Goal: Entertainment & Leisure: Browse casually

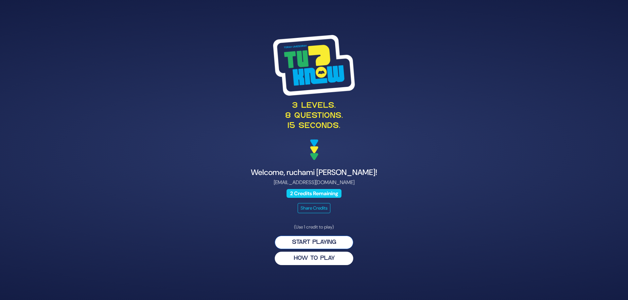
click at [314, 242] on button "Start Playing" at bounding box center [314, 242] width 78 height 13
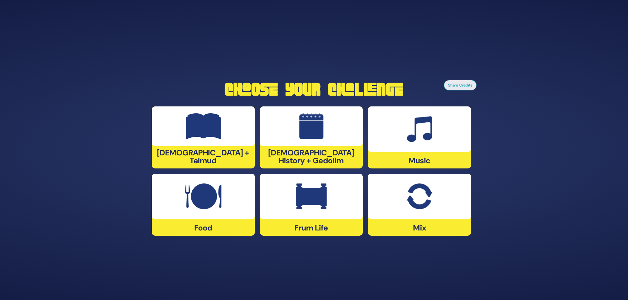
click at [331, 136] on div at bounding box center [311, 127] width 103 height 40
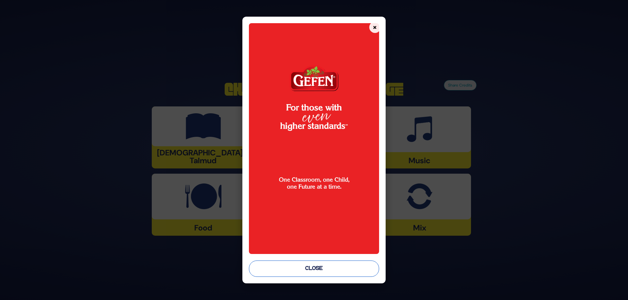
click at [322, 269] on button "Close" at bounding box center [314, 269] width 130 height 16
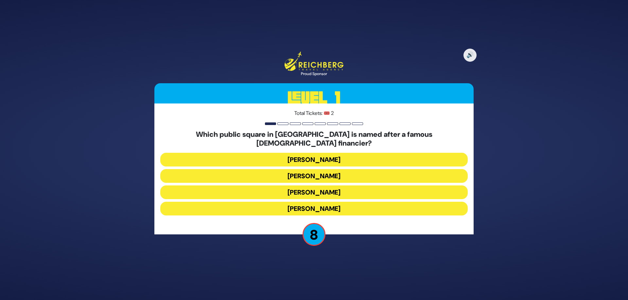
click at [367, 206] on button "Kikar Safra" at bounding box center [313, 209] width 307 height 14
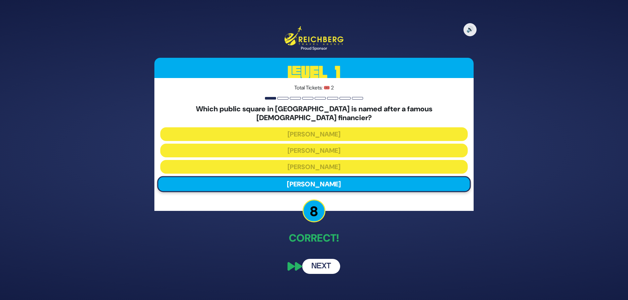
click at [323, 264] on button "Next" at bounding box center [321, 266] width 38 height 15
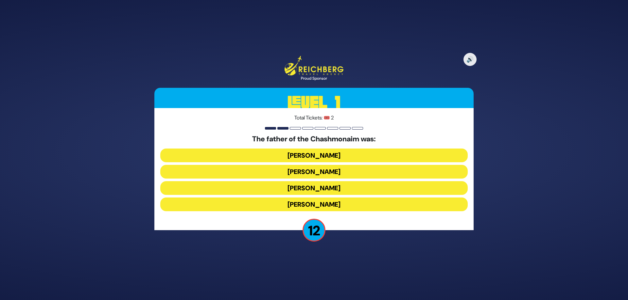
click at [349, 165] on button "Mattisyahu Kohein Gadol" at bounding box center [313, 172] width 307 height 14
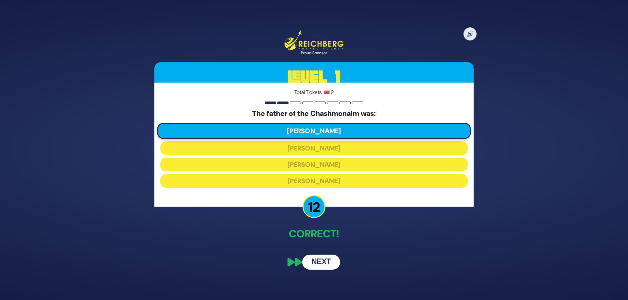
click at [322, 265] on button "Next" at bounding box center [321, 262] width 38 height 15
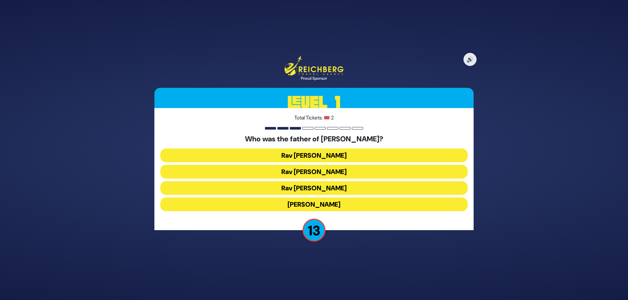
click at [319, 205] on button "Rav Yitzchok Hutner" at bounding box center [313, 205] width 307 height 14
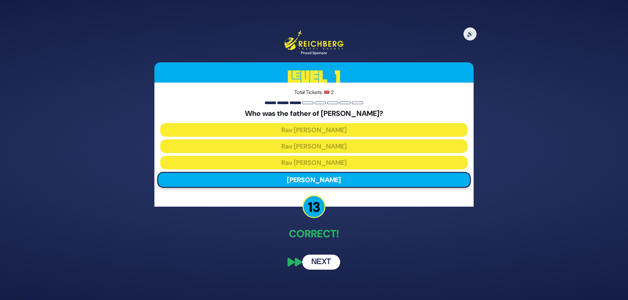
click at [316, 249] on div "🔊 Proud Sponsor Level 1 Total Tickets: 🎟️ 2 Who was the father of Rebbetzin Bru…" at bounding box center [313, 150] width 335 height 255
click at [316, 258] on button "Next" at bounding box center [321, 262] width 38 height 15
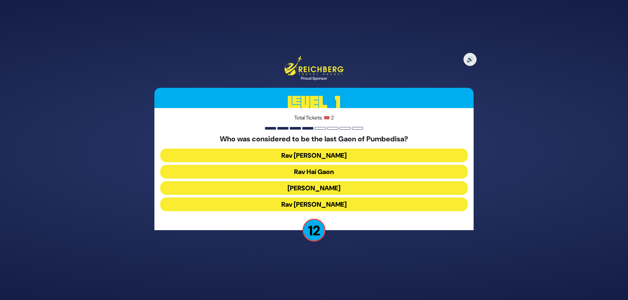
click at [357, 198] on button "Rav Saadia Gaon" at bounding box center [313, 205] width 307 height 14
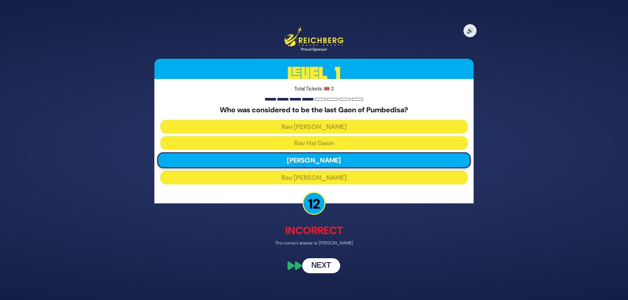
click at [316, 267] on button "Next" at bounding box center [321, 265] width 38 height 15
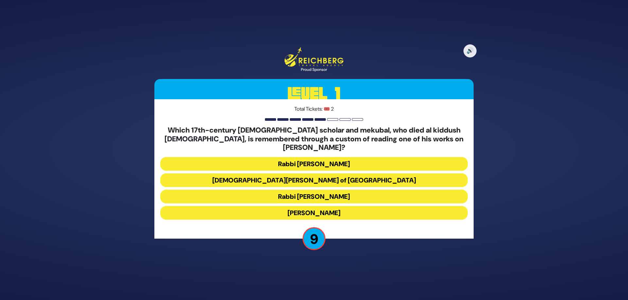
click at [324, 174] on button "Rabbi Moshe Cordovero" at bounding box center [313, 181] width 307 height 14
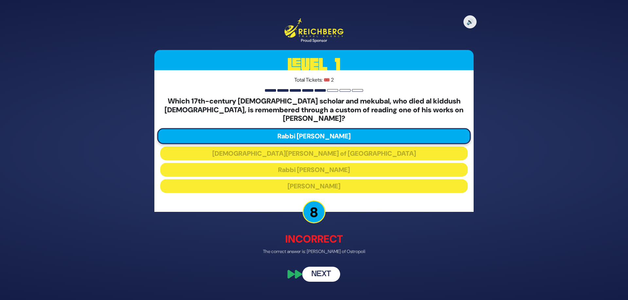
click at [321, 270] on button "Next" at bounding box center [321, 274] width 38 height 15
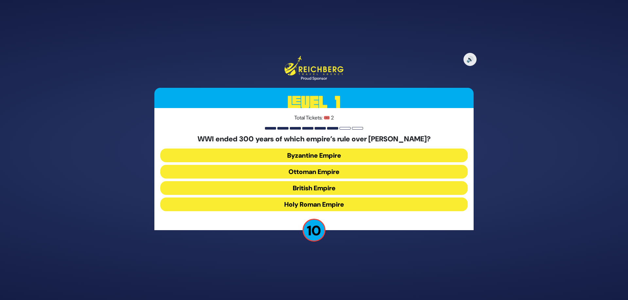
click at [338, 181] on button "Ottoman Empire" at bounding box center [313, 188] width 307 height 14
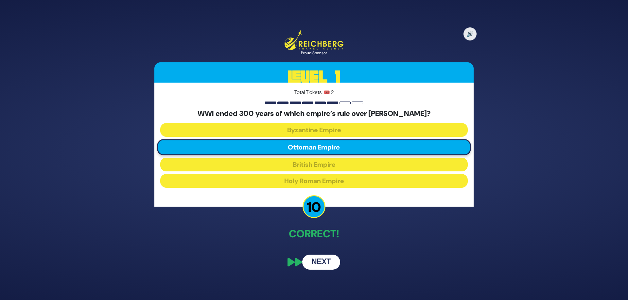
click at [323, 263] on button "Next" at bounding box center [321, 262] width 38 height 15
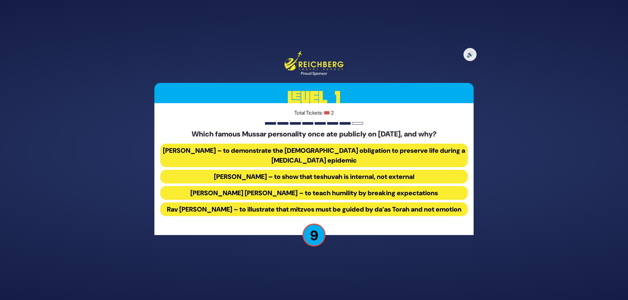
click at [331, 170] on button "Rav Yisroel Salanter – to demonstrate the halachic obligation to preserve life …" at bounding box center [313, 177] width 307 height 14
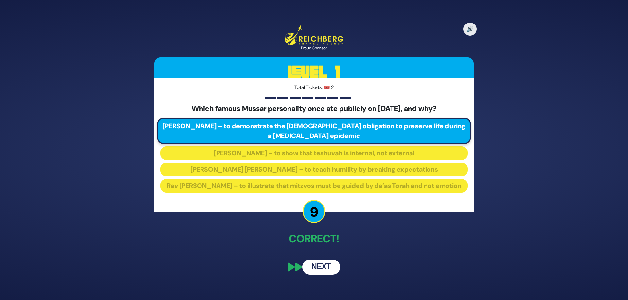
click at [330, 269] on button "Next" at bounding box center [321, 267] width 38 height 15
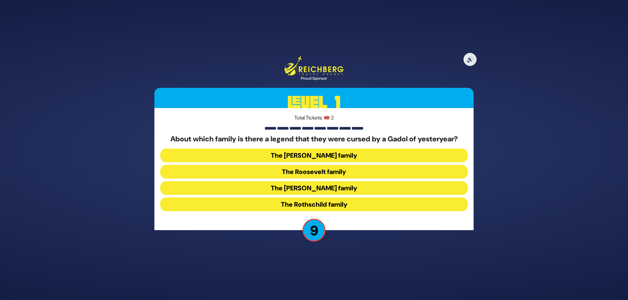
click at [339, 198] on button "The Kennedy family" at bounding box center [313, 205] width 307 height 14
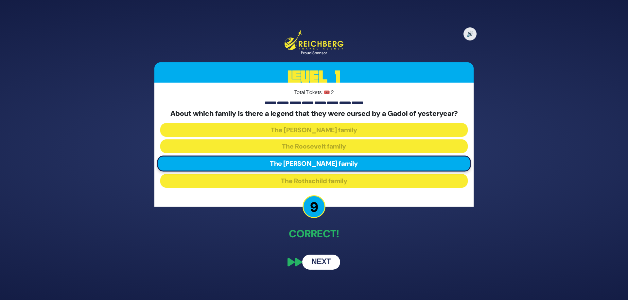
click at [318, 265] on button "Next" at bounding box center [321, 262] width 38 height 15
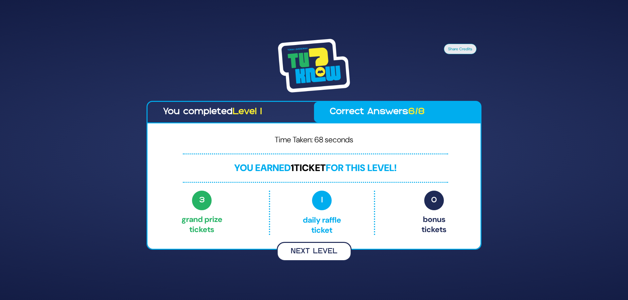
click at [313, 255] on button "Next Level" at bounding box center [314, 251] width 75 height 19
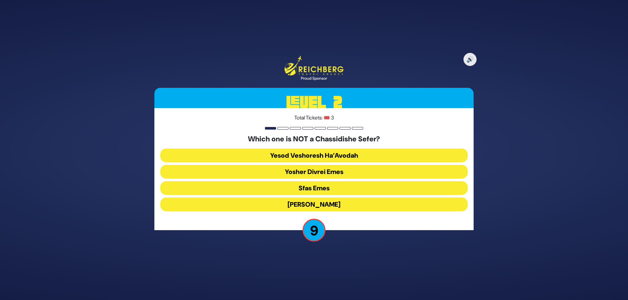
click at [304, 165] on button "Yesod Veshoresh Ha’Avodah" at bounding box center [313, 172] width 307 height 14
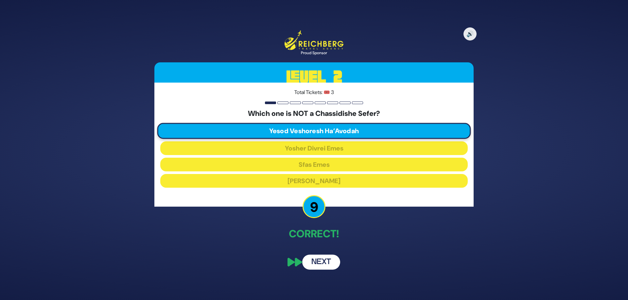
click at [315, 265] on button "Next" at bounding box center [321, 262] width 38 height 15
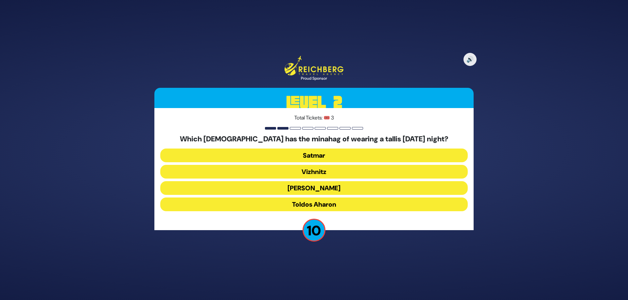
click at [324, 181] on button "Vizhnitz" at bounding box center [313, 188] width 307 height 14
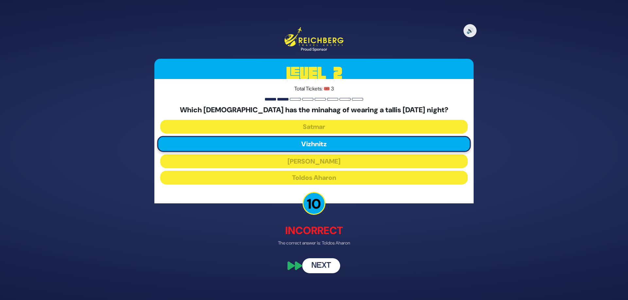
click at [322, 270] on button "Next" at bounding box center [321, 265] width 38 height 15
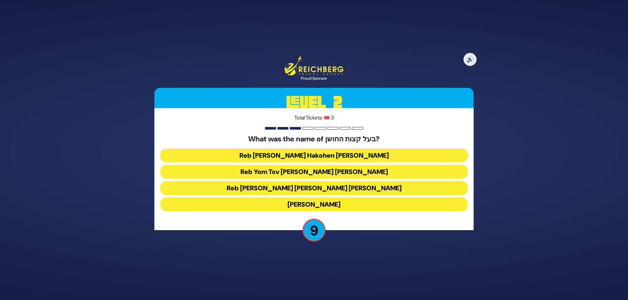
click at [311, 165] on button "Reb Aryeh Leib Hakohen Heller" at bounding box center [313, 172] width 307 height 14
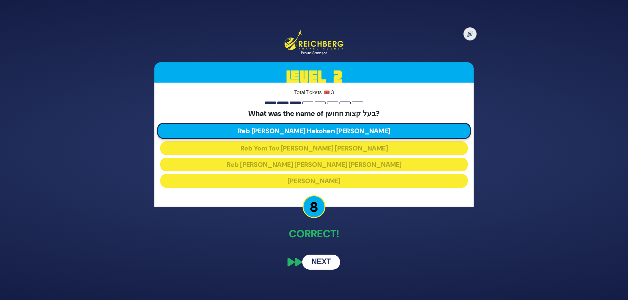
click at [324, 257] on button "Next" at bounding box center [321, 262] width 38 height 15
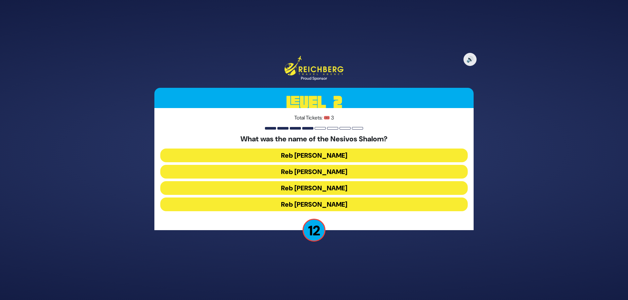
click at [313, 198] on button "Reb Shulem Noach" at bounding box center [313, 205] width 307 height 14
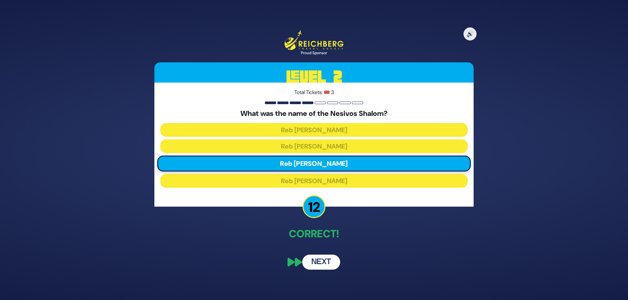
click at [325, 265] on button "Next" at bounding box center [321, 262] width 38 height 15
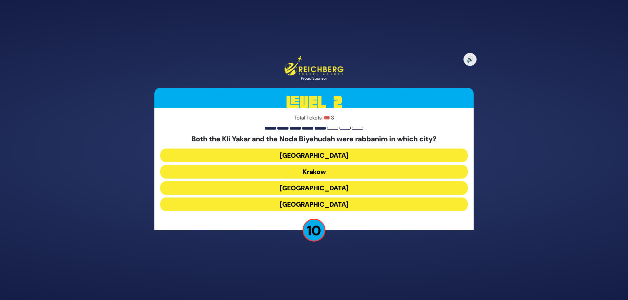
click at [314, 181] on button "Krakow" at bounding box center [313, 188] width 307 height 14
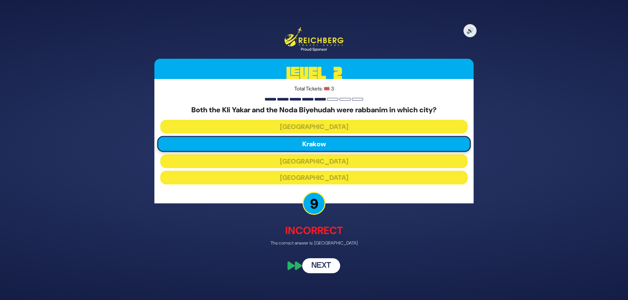
click at [323, 264] on button "Next" at bounding box center [321, 265] width 38 height 15
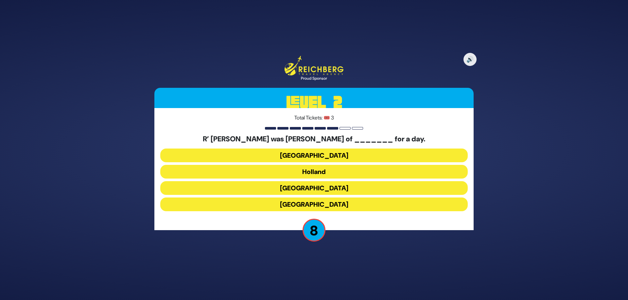
click at [321, 181] on button "Holland" at bounding box center [313, 188] width 307 height 14
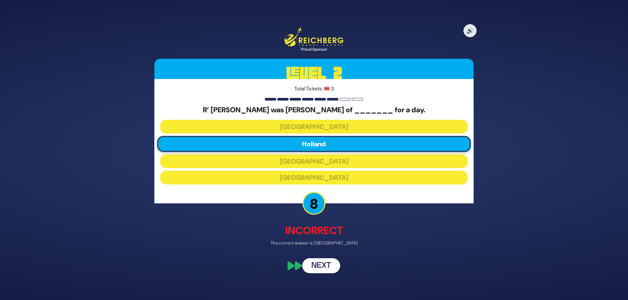
click at [324, 268] on button "Next" at bounding box center [321, 265] width 38 height 15
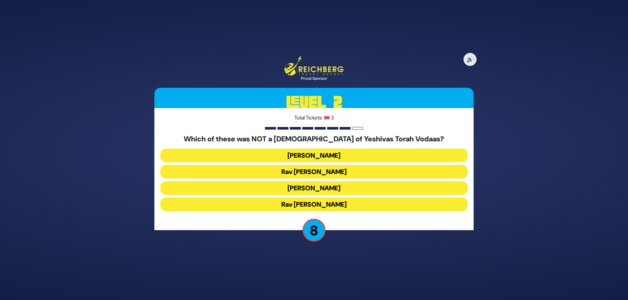
click at [355, 198] on button "Rav Avraham Pam" at bounding box center [313, 205] width 307 height 14
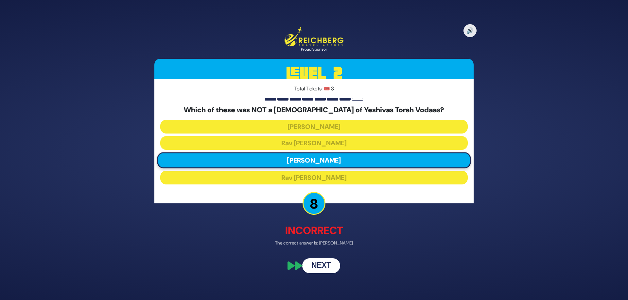
click at [327, 270] on button "Next" at bounding box center [321, 265] width 38 height 15
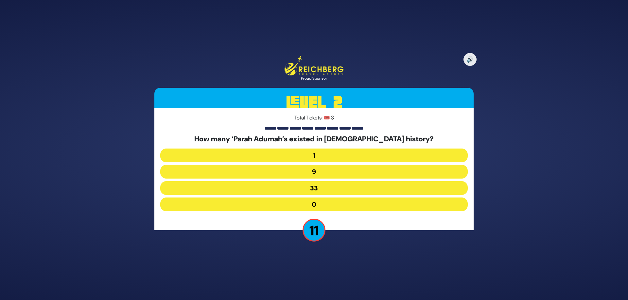
click at [305, 181] on button "9" at bounding box center [313, 188] width 307 height 14
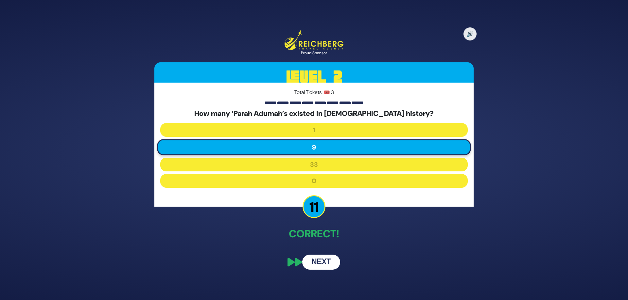
click at [315, 261] on button "Next" at bounding box center [321, 262] width 38 height 15
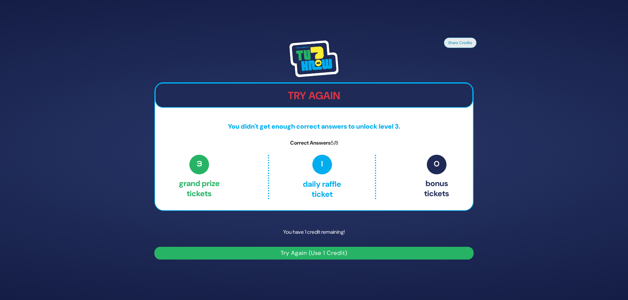
click at [309, 254] on button "Try Again (Use 1 Credit)" at bounding box center [313, 253] width 319 height 13
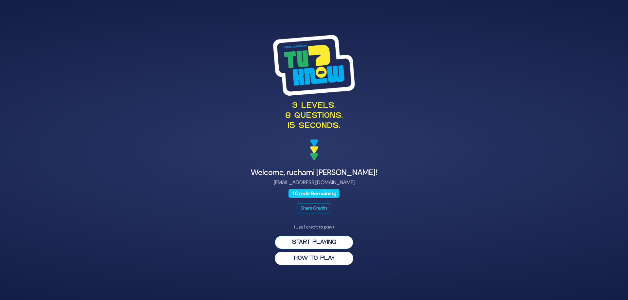
click at [305, 241] on button "Start Playing" at bounding box center [314, 242] width 78 height 13
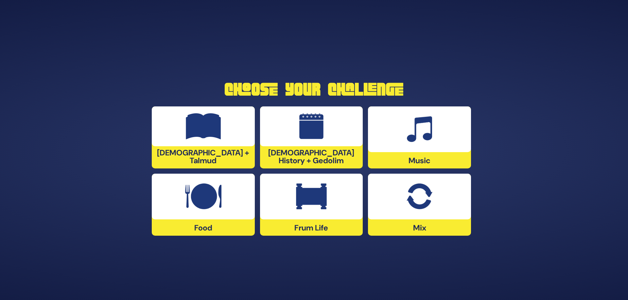
click at [317, 200] on img at bounding box center [311, 197] width 31 height 26
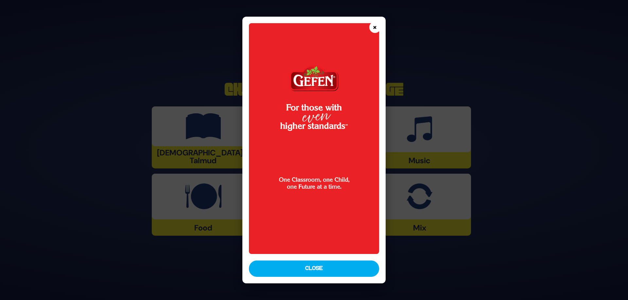
click at [372, 28] on button "×" at bounding box center [374, 27] width 11 height 11
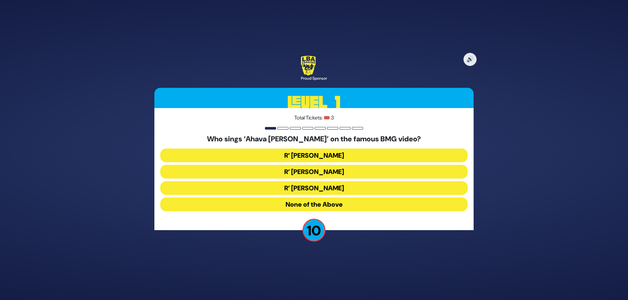
click at [325, 181] on button "R’ [PERSON_NAME]" at bounding box center [313, 188] width 307 height 14
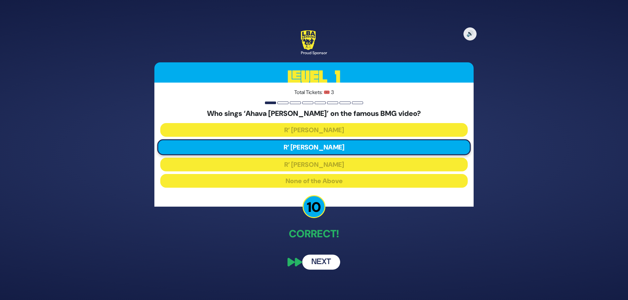
click at [317, 261] on button "Next" at bounding box center [321, 262] width 38 height 15
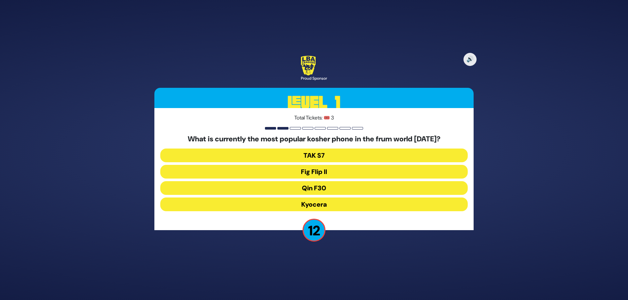
click at [356, 181] on button "Fig Flip II" at bounding box center [313, 188] width 307 height 14
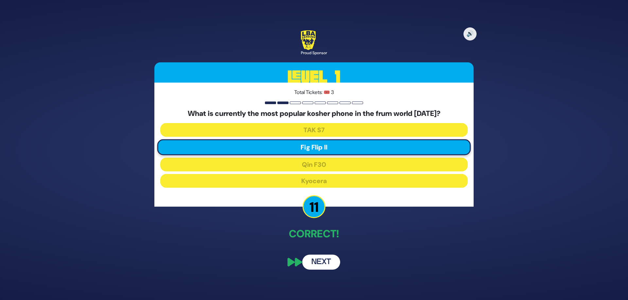
click at [314, 266] on button "Next" at bounding box center [321, 262] width 38 height 15
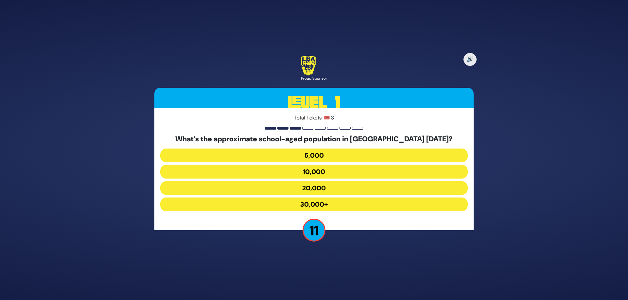
click at [340, 198] on button "20,000" at bounding box center [313, 205] width 307 height 14
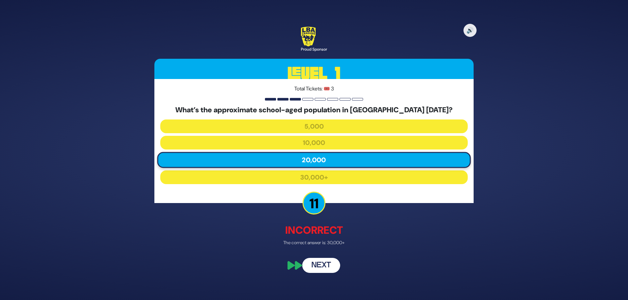
click at [319, 266] on button "Next" at bounding box center [321, 266] width 38 height 15
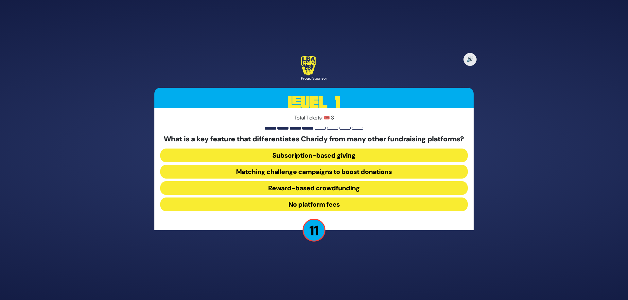
click at [359, 198] on button "Reward-based crowdfunding" at bounding box center [313, 205] width 307 height 14
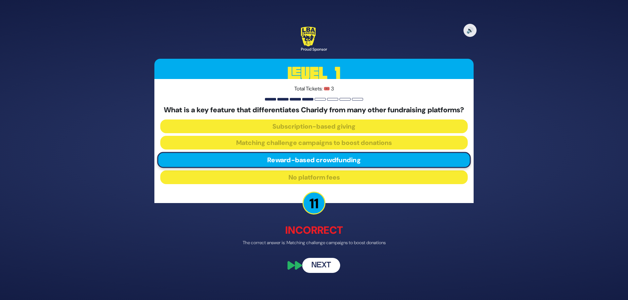
click at [325, 272] on button "Next" at bounding box center [321, 266] width 38 height 15
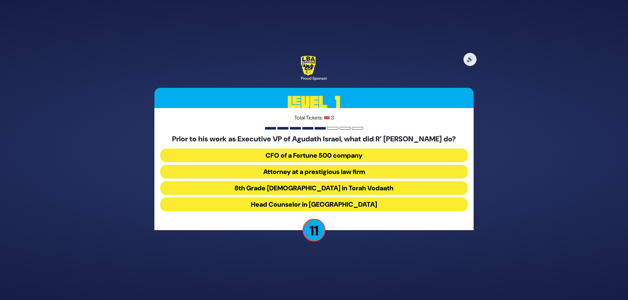
click at [312, 181] on button "Attorney at a prestigious law firm" at bounding box center [313, 188] width 307 height 14
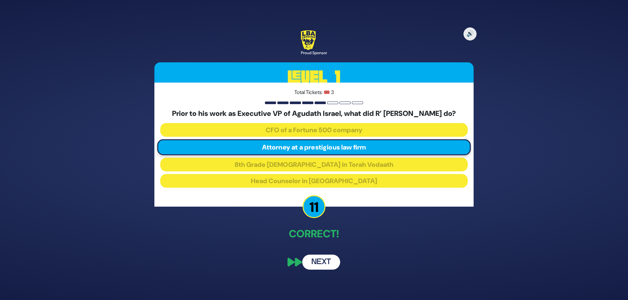
click at [522, 273] on div "🔊 Proud Sponsor Level 1 Total Tickets: 🎟️ 3 Prior to his work as Executive VP o…" at bounding box center [314, 150] width 628 height 300
click at [330, 270] on button "Next" at bounding box center [321, 262] width 38 height 15
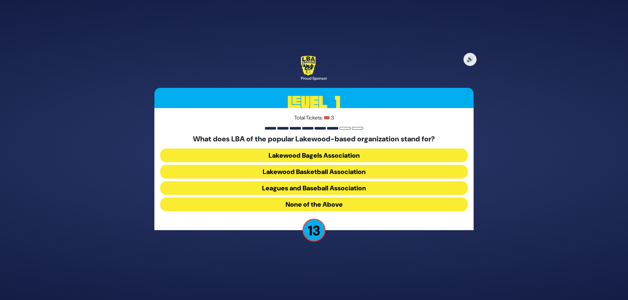
drag, startPoint x: 398, startPoint y: 275, endPoint x: 388, endPoint y: 259, distance: 18.9
click at [390, 269] on div "🔊 Proud Sponsor Level 1 Total Tickets: 🎟️ 3 What does LBA of the popular Lakewo…" at bounding box center [314, 150] width 628 height 300
click at [356, 181] on button "Lakewood Basketball Association" at bounding box center [313, 188] width 307 height 14
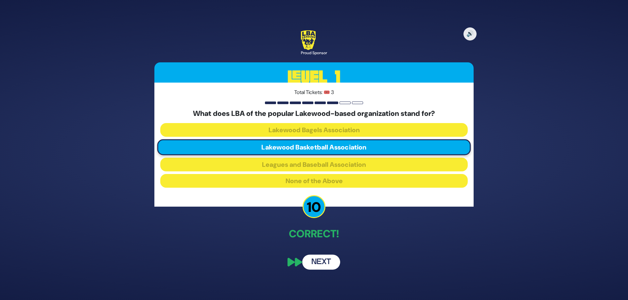
click at [321, 263] on button "Next" at bounding box center [321, 262] width 38 height 15
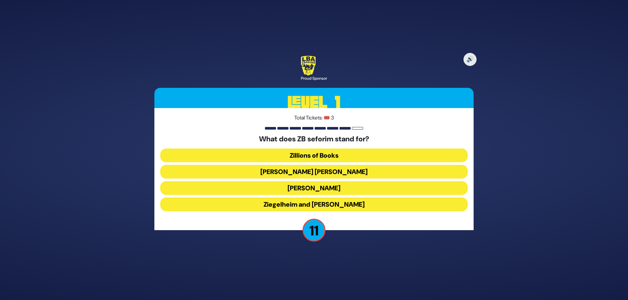
click at [346, 181] on button "[PERSON_NAME] [PERSON_NAME]" at bounding box center [313, 188] width 307 height 14
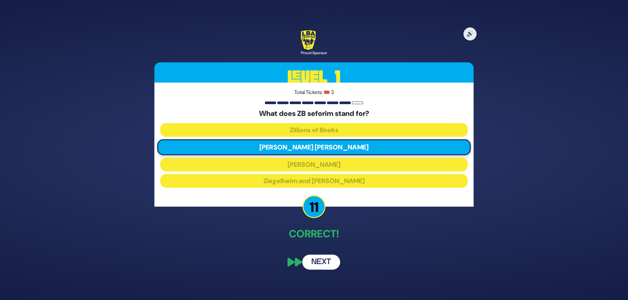
click at [333, 261] on button "Next" at bounding box center [321, 262] width 38 height 15
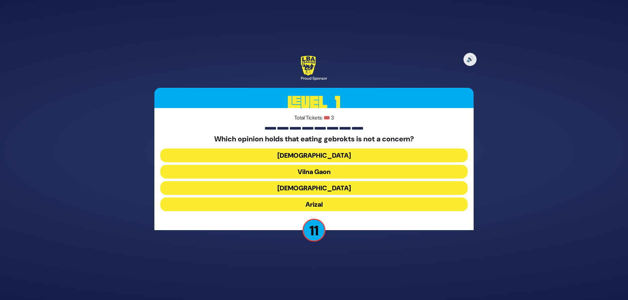
click at [359, 181] on button "Vilna Gaon" at bounding box center [313, 188] width 307 height 14
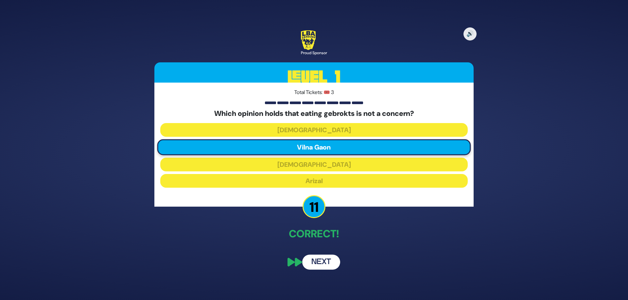
click at [320, 265] on button "Next" at bounding box center [321, 262] width 38 height 15
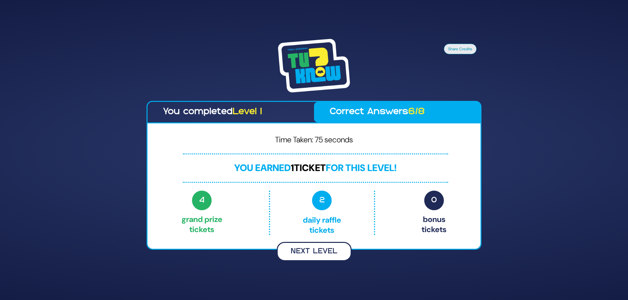
click at [317, 256] on button "Next Level" at bounding box center [314, 251] width 75 height 19
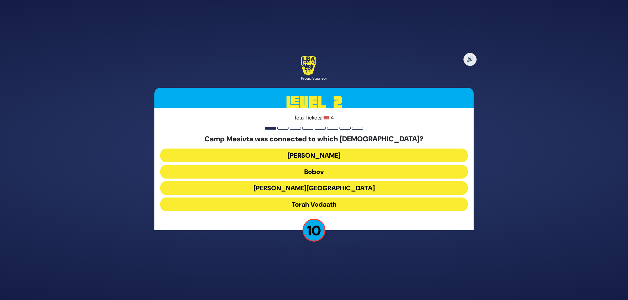
click at [348, 205] on button "Torah Vodaath" at bounding box center [313, 205] width 307 height 14
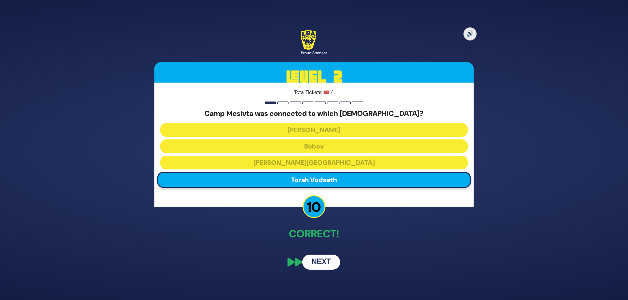
click at [317, 265] on button "Next" at bounding box center [321, 262] width 38 height 15
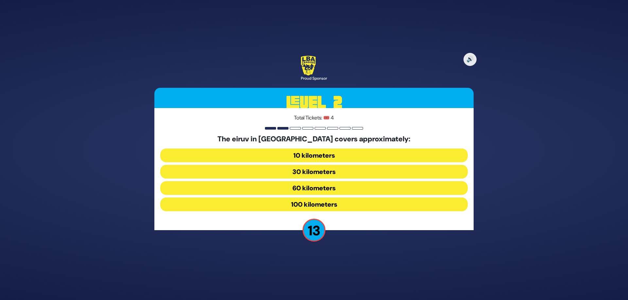
click at [316, 205] on button "100 kilometers" at bounding box center [313, 205] width 307 height 14
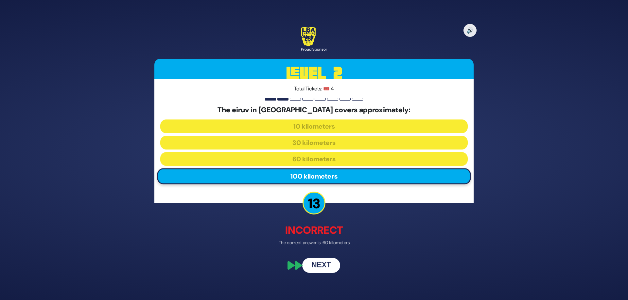
click at [314, 271] on button "Next" at bounding box center [321, 266] width 38 height 15
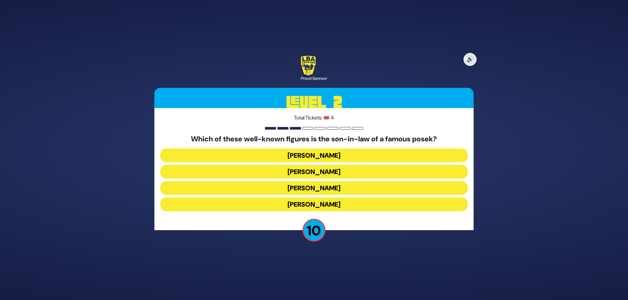
click at [346, 206] on button "[PERSON_NAME]" at bounding box center [313, 205] width 307 height 14
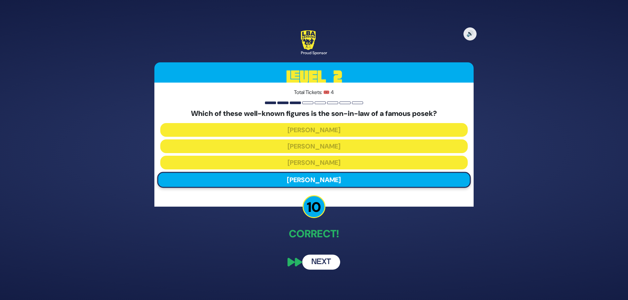
click at [326, 259] on button "Next" at bounding box center [321, 262] width 38 height 15
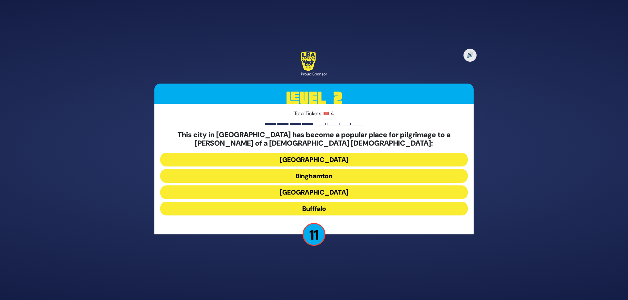
click at [330, 210] on button "Bufffalo" at bounding box center [313, 209] width 307 height 14
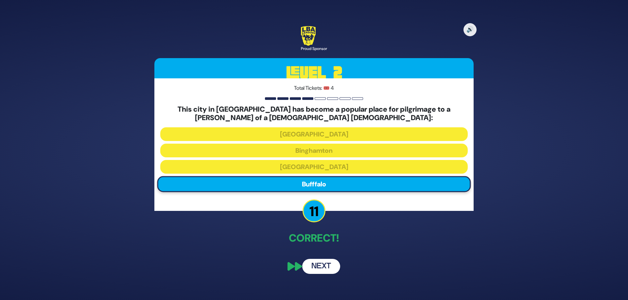
click at [325, 262] on button "Next" at bounding box center [321, 266] width 38 height 15
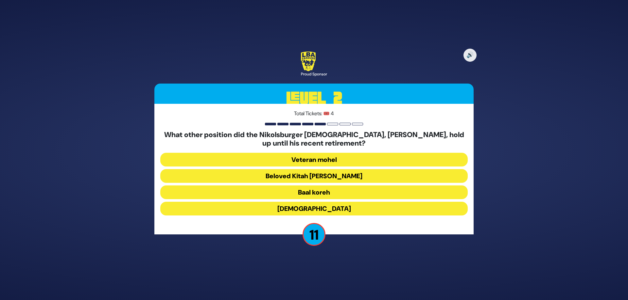
click at [336, 186] on button "Beloved Kitah [PERSON_NAME]" at bounding box center [313, 193] width 307 height 14
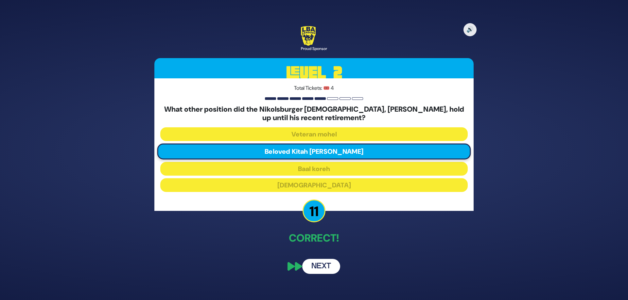
click at [315, 268] on button "Next" at bounding box center [321, 266] width 38 height 15
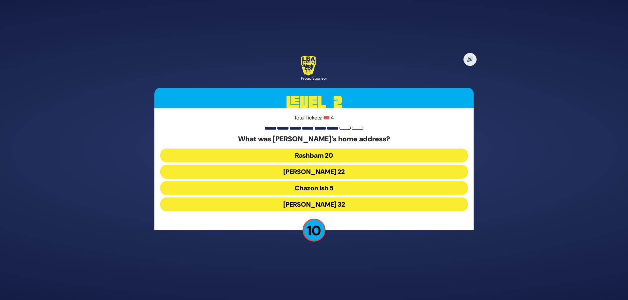
click at [338, 198] on button "Chazon Ish 5" at bounding box center [313, 205] width 307 height 14
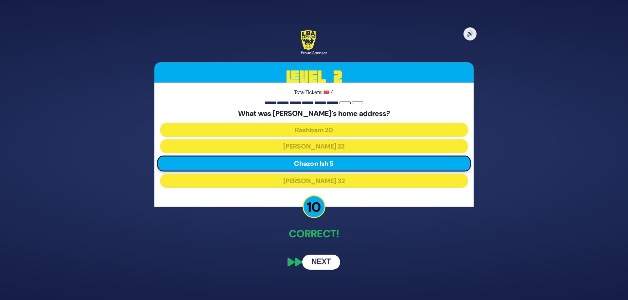
click at [326, 263] on button "Next" at bounding box center [321, 262] width 38 height 15
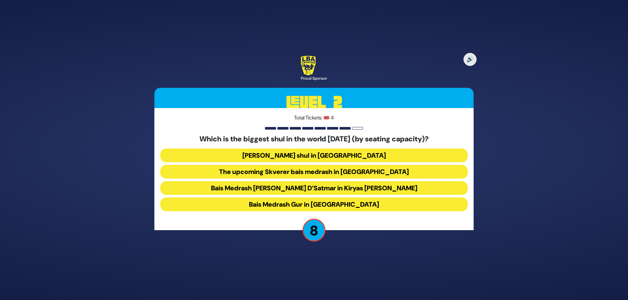
click at [330, 181] on button "The upcoming Skverer bais medrash in [GEOGRAPHIC_DATA]" at bounding box center [313, 188] width 307 height 14
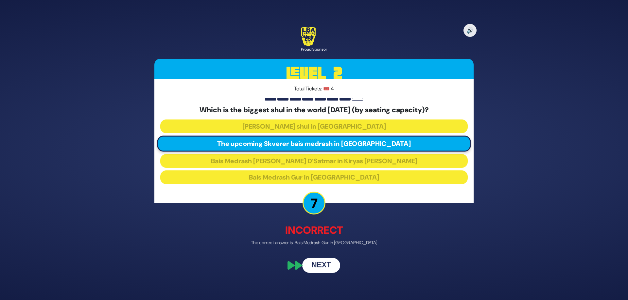
click at [319, 270] on button "Next" at bounding box center [321, 266] width 38 height 15
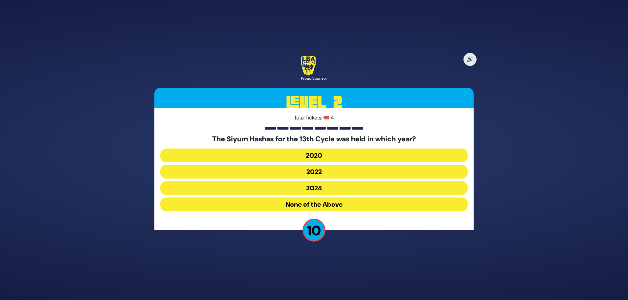
click at [333, 181] on button "2022" at bounding box center [313, 188] width 307 height 14
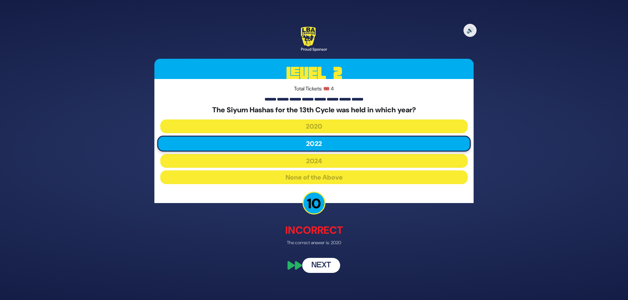
click at [331, 269] on button "Next" at bounding box center [321, 266] width 38 height 15
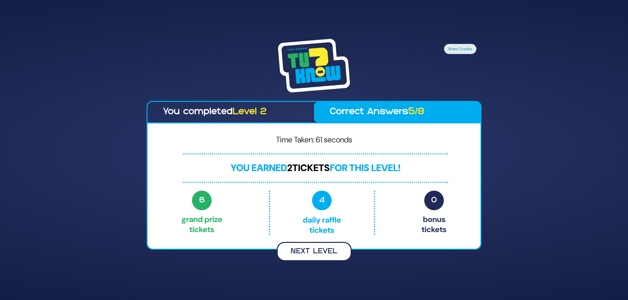
click at [317, 253] on button "Next Level" at bounding box center [314, 251] width 75 height 19
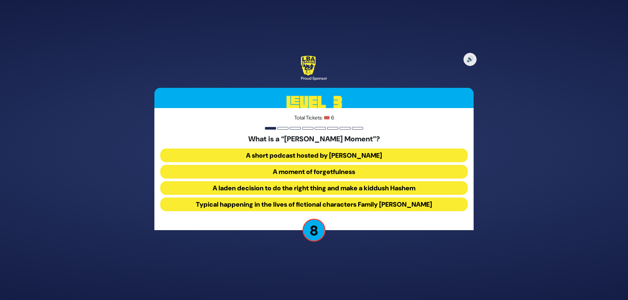
click at [308, 198] on button "A laden decision to do the right thing and make a kiddush Hashem" at bounding box center [313, 205] width 307 height 14
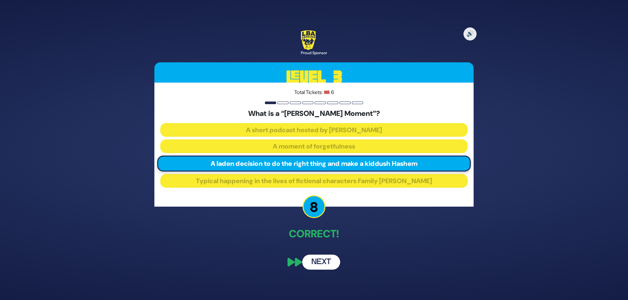
click at [320, 268] on button "Next" at bounding box center [321, 262] width 38 height 15
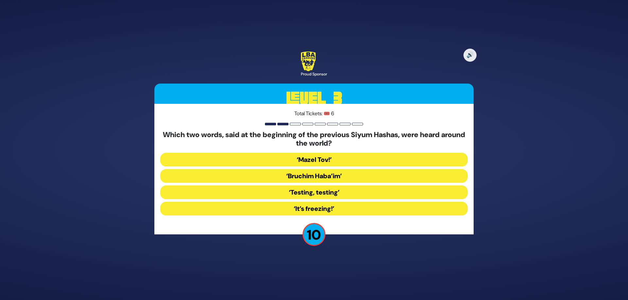
click at [351, 169] on button "‘Mazel Tov!’" at bounding box center [313, 176] width 307 height 14
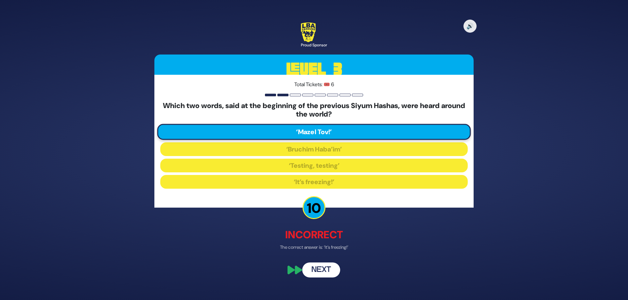
click at [318, 273] on button "Next" at bounding box center [321, 270] width 38 height 15
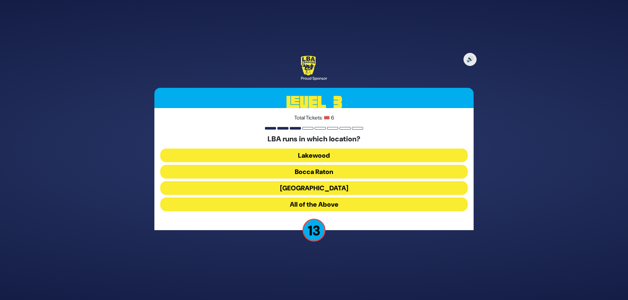
click at [313, 207] on button "All of the Above" at bounding box center [313, 205] width 307 height 14
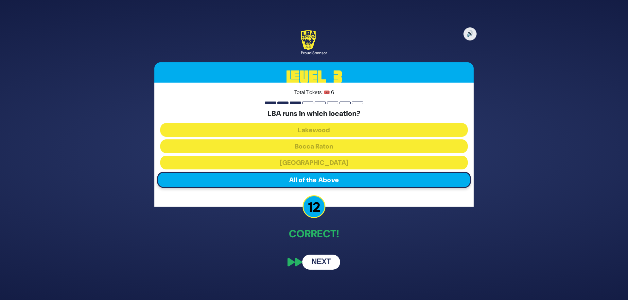
click at [318, 265] on button "Next" at bounding box center [321, 262] width 38 height 15
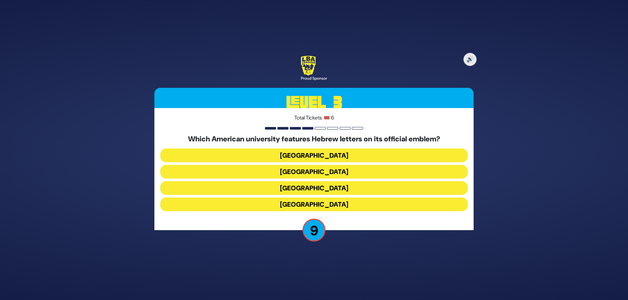
click at [323, 165] on button "[GEOGRAPHIC_DATA]" at bounding box center [313, 172] width 307 height 14
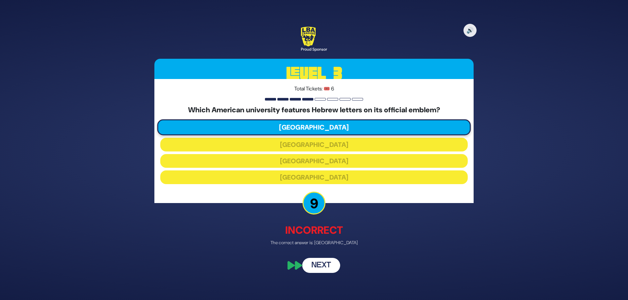
click at [318, 265] on button "Next" at bounding box center [321, 266] width 38 height 15
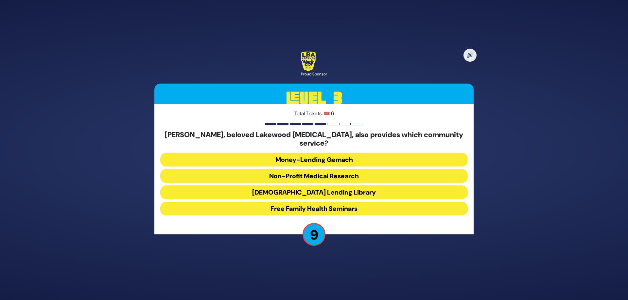
click at [331, 169] on button "Money-Lending Gemach" at bounding box center [313, 176] width 307 height 14
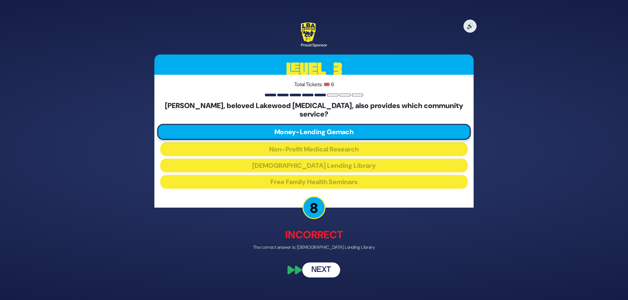
click at [320, 270] on button "Next" at bounding box center [321, 270] width 38 height 15
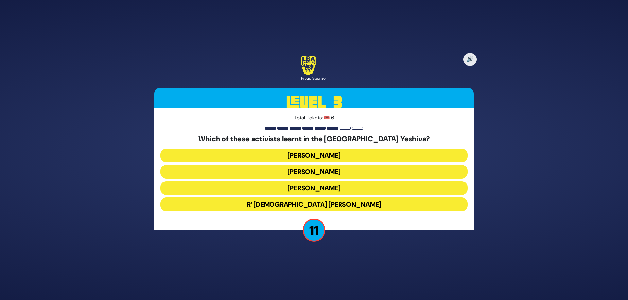
click at [341, 165] on button "[PERSON_NAME]" at bounding box center [313, 172] width 307 height 14
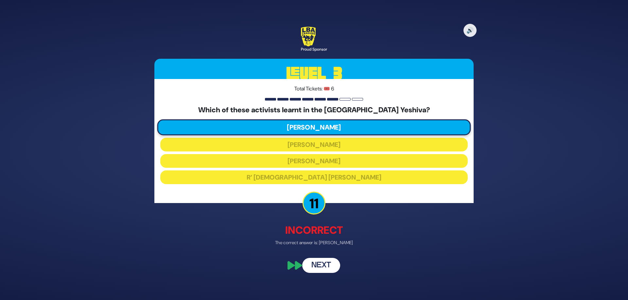
click at [328, 268] on button "Next" at bounding box center [321, 266] width 38 height 15
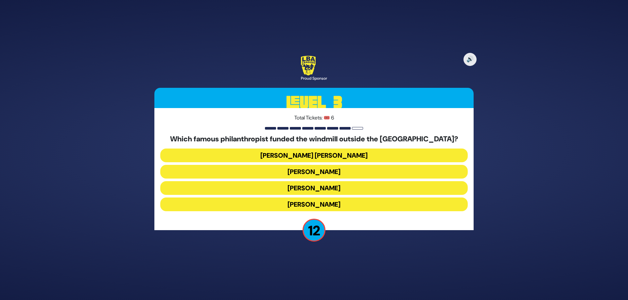
click at [353, 165] on button "[PERSON_NAME] [PERSON_NAME]" at bounding box center [313, 172] width 307 height 14
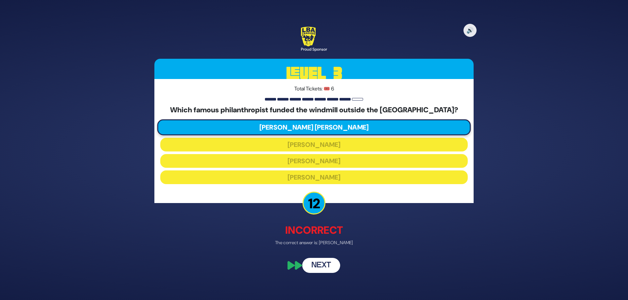
click at [317, 268] on button "Next" at bounding box center [321, 266] width 38 height 15
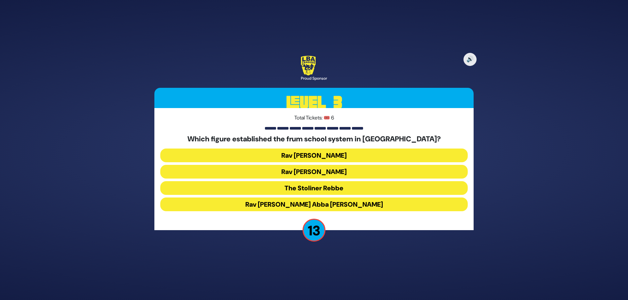
click at [329, 165] on button "Rav [PERSON_NAME]" at bounding box center [313, 172] width 307 height 14
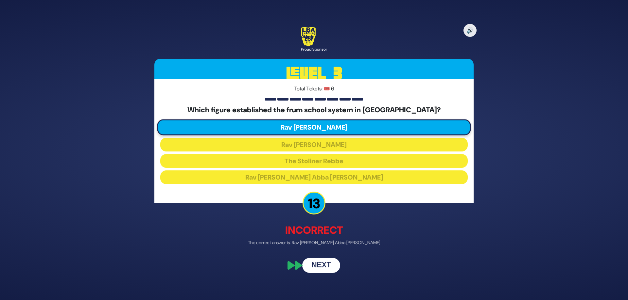
click at [318, 269] on button "Next" at bounding box center [321, 266] width 38 height 15
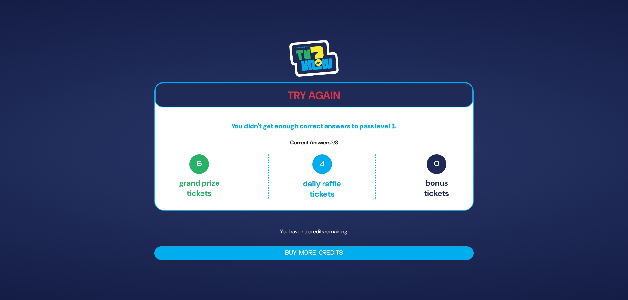
click at [316, 61] on img at bounding box center [313, 58] width 49 height 37
